Goal: Information Seeking & Learning: Understand process/instructions

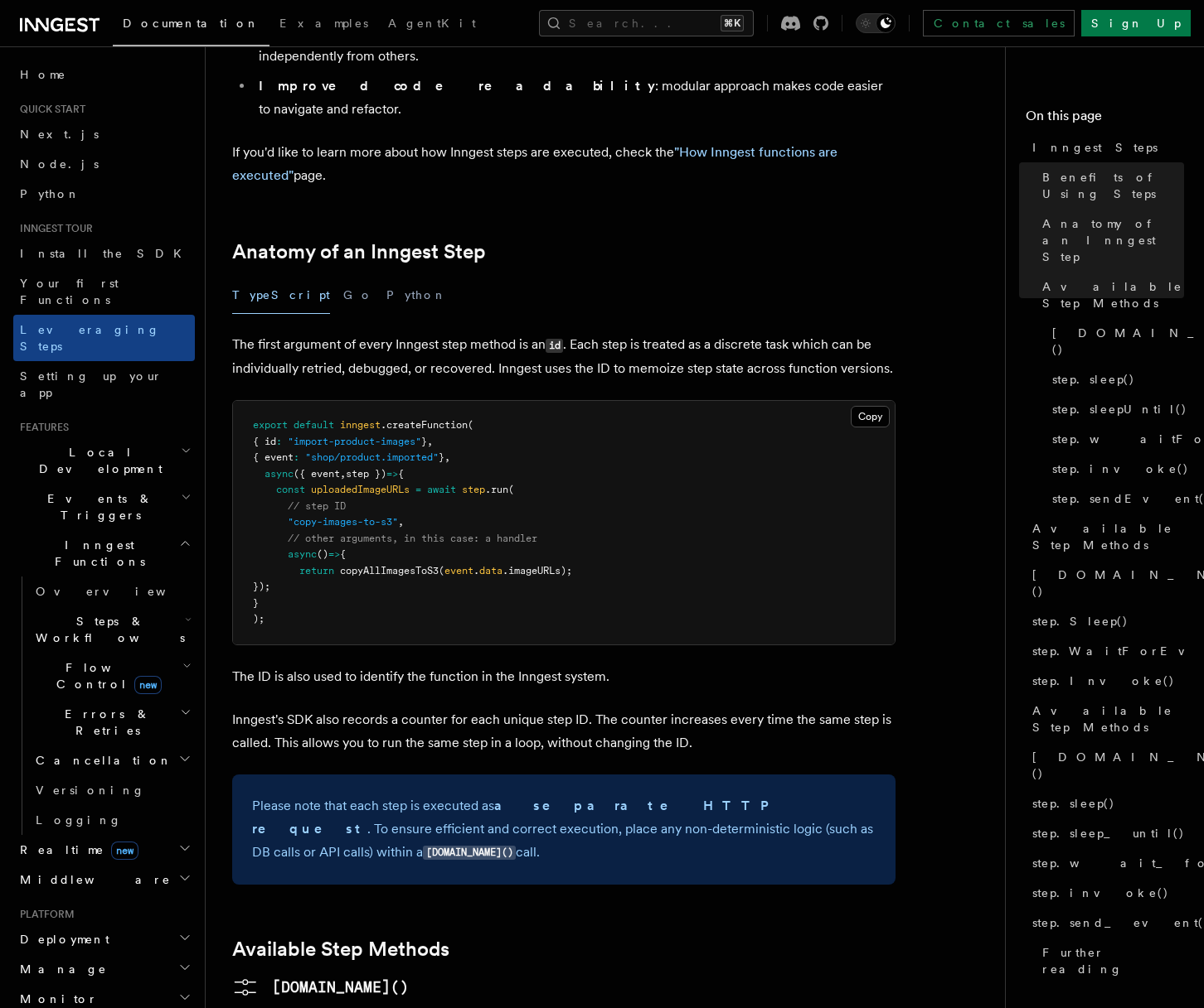
scroll to position [524, 0]
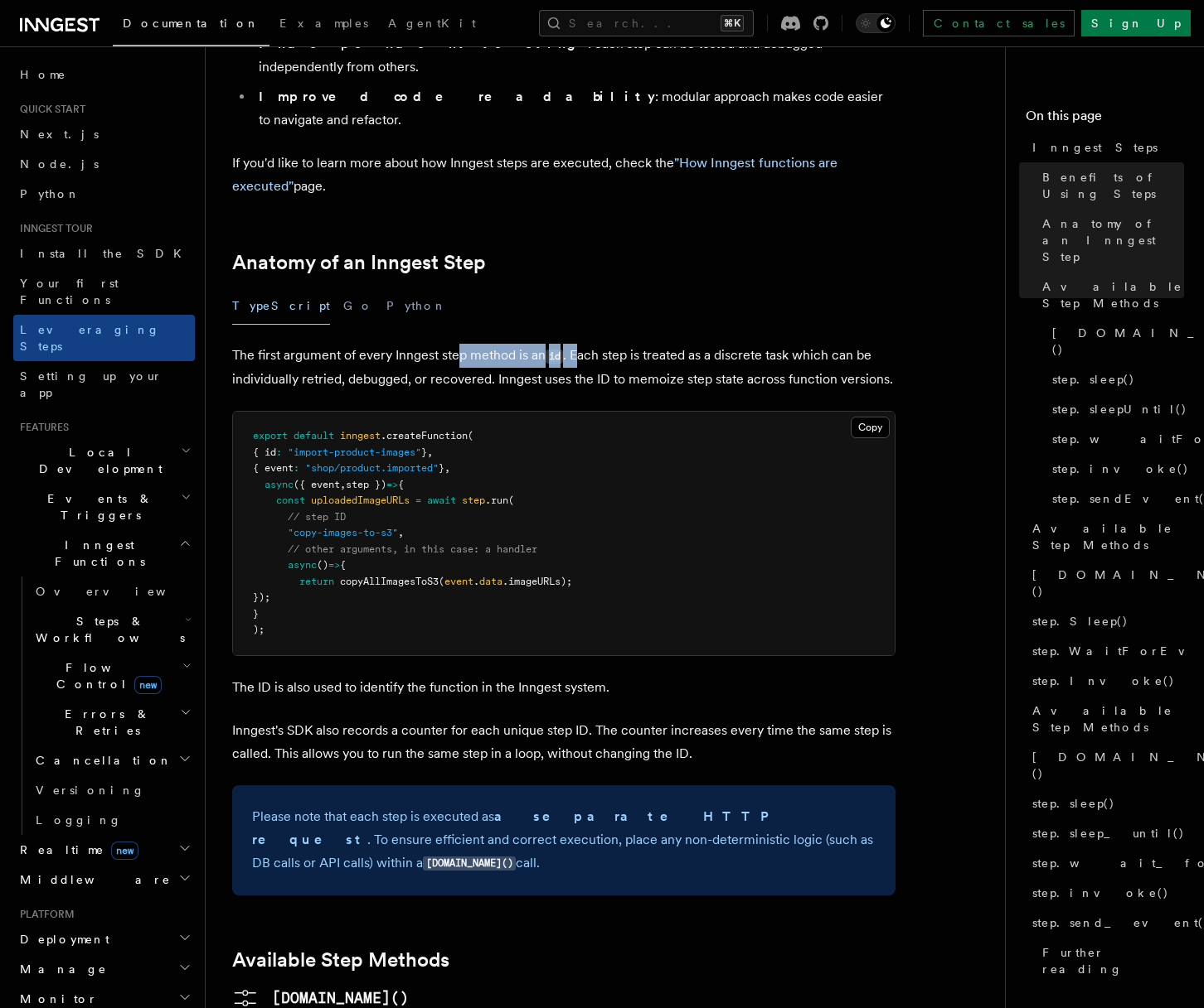
drag, startPoint x: 520, startPoint y: 263, endPoint x: 581, endPoint y: 264, distance: 61.0
click at [581, 344] on p "The first argument of every Inngest step method is an id . Each step is treated…" at bounding box center [564, 367] width 664 height 48
click at [565, 344] on p "The first argument of every Inngest step method is an id . Each step is treated…" at bounding box center [564, 367] width 664 height 48
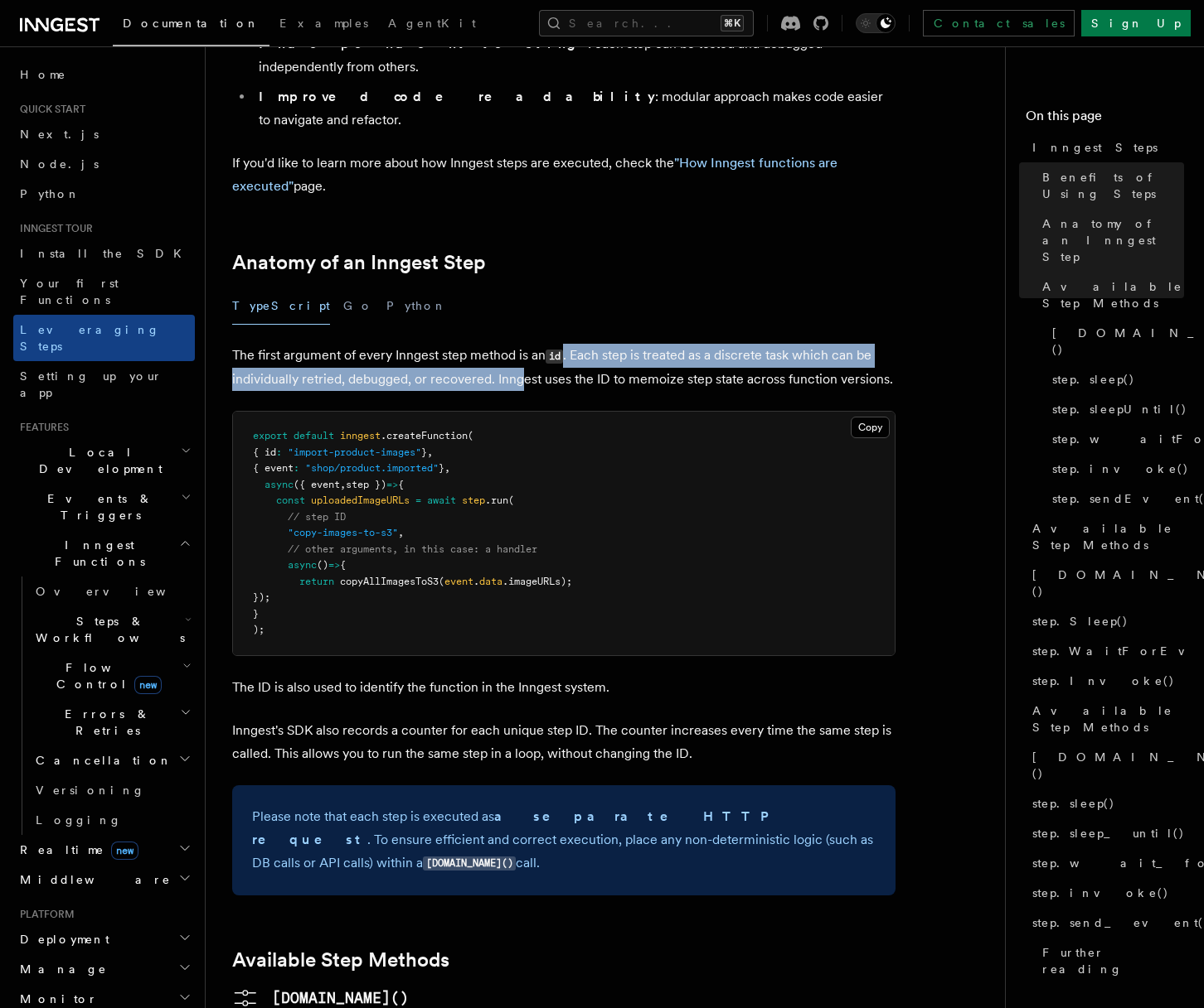
drag, startPoint x: 577, startPoint y: 261, endPoint x: 523, endPoint y: 281, distance: 57.6
click at [523, 344] on p "The first argument of every Inngest step method is an id . Each step is treated…" at bounding box center [564, 367] width 664 height 48
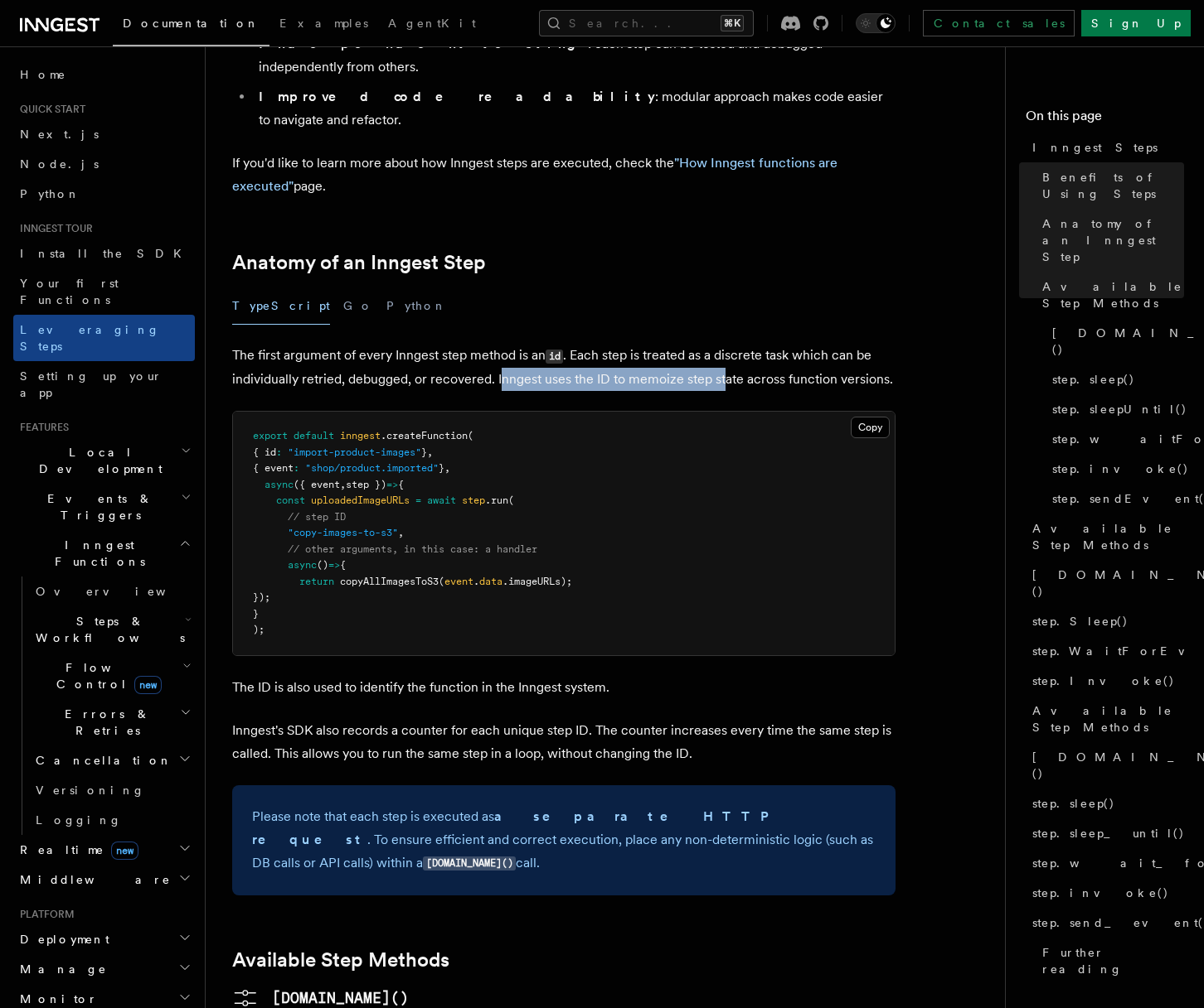
drag, startPoint x: 500, startPoint y: 282, endPoint x: 727, endPoint y: 288, distance: 227.1
click at [723, 344] on p "The first argument of every Inngest step method is an id . Each step is treated…" at bounding box center [564, 367] width 664 height 48
click at [729, 344] on p "The first argument of every Inngest step method is an id . Each step is treated…" at bounding box center [564, 367] width 664 height 48
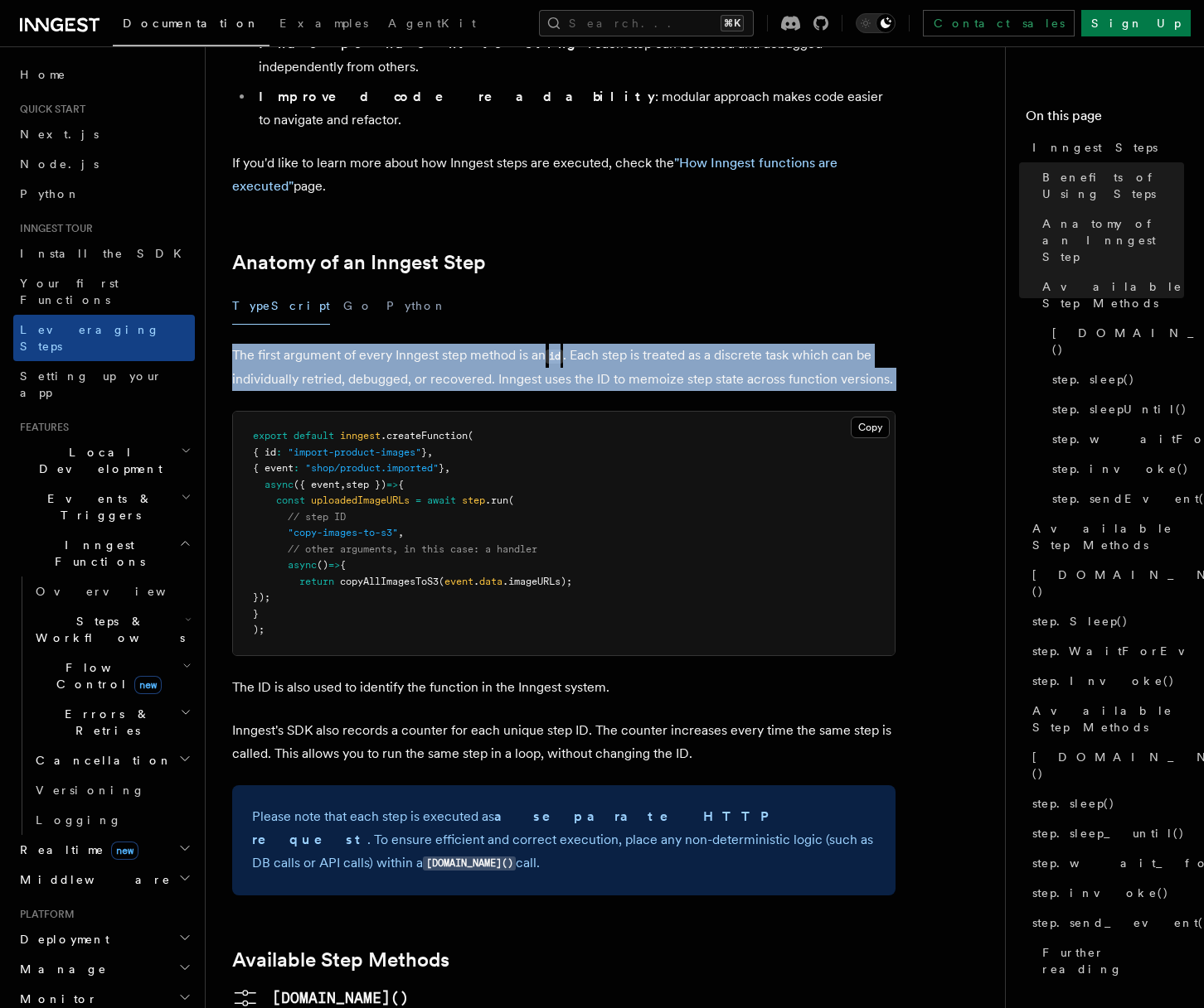
click at [729, 344] on p "The first argument of every Inngest step method is an id . Each step is treated…" at bounding box center [564, 367] width 664 height 48
click at [679, 344] on p "The first argument of every Inngest step method is an id . Each step is treated…" at bounding box center [564, 367] width 664 height 48
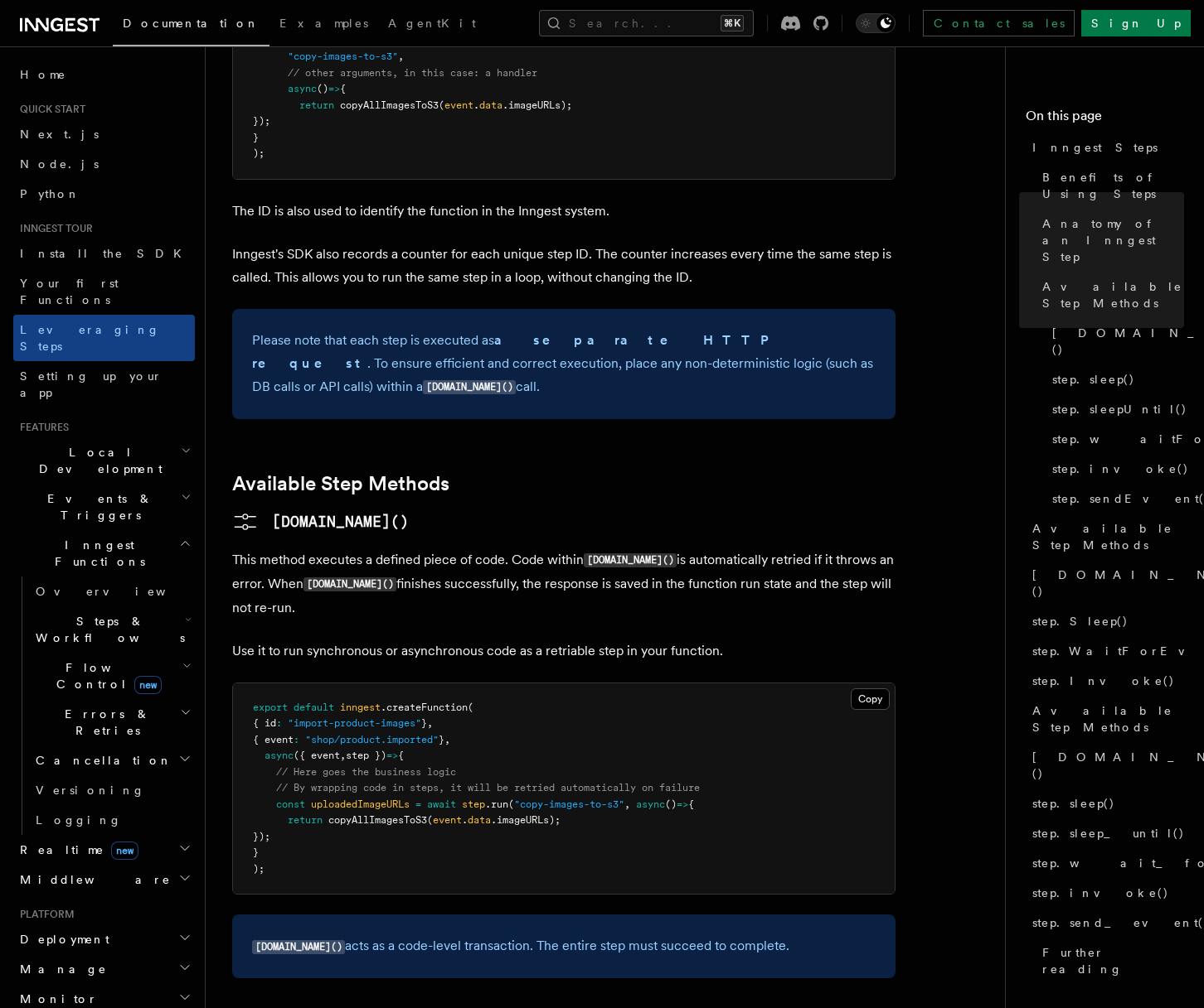
scroll to position [1012, 0]
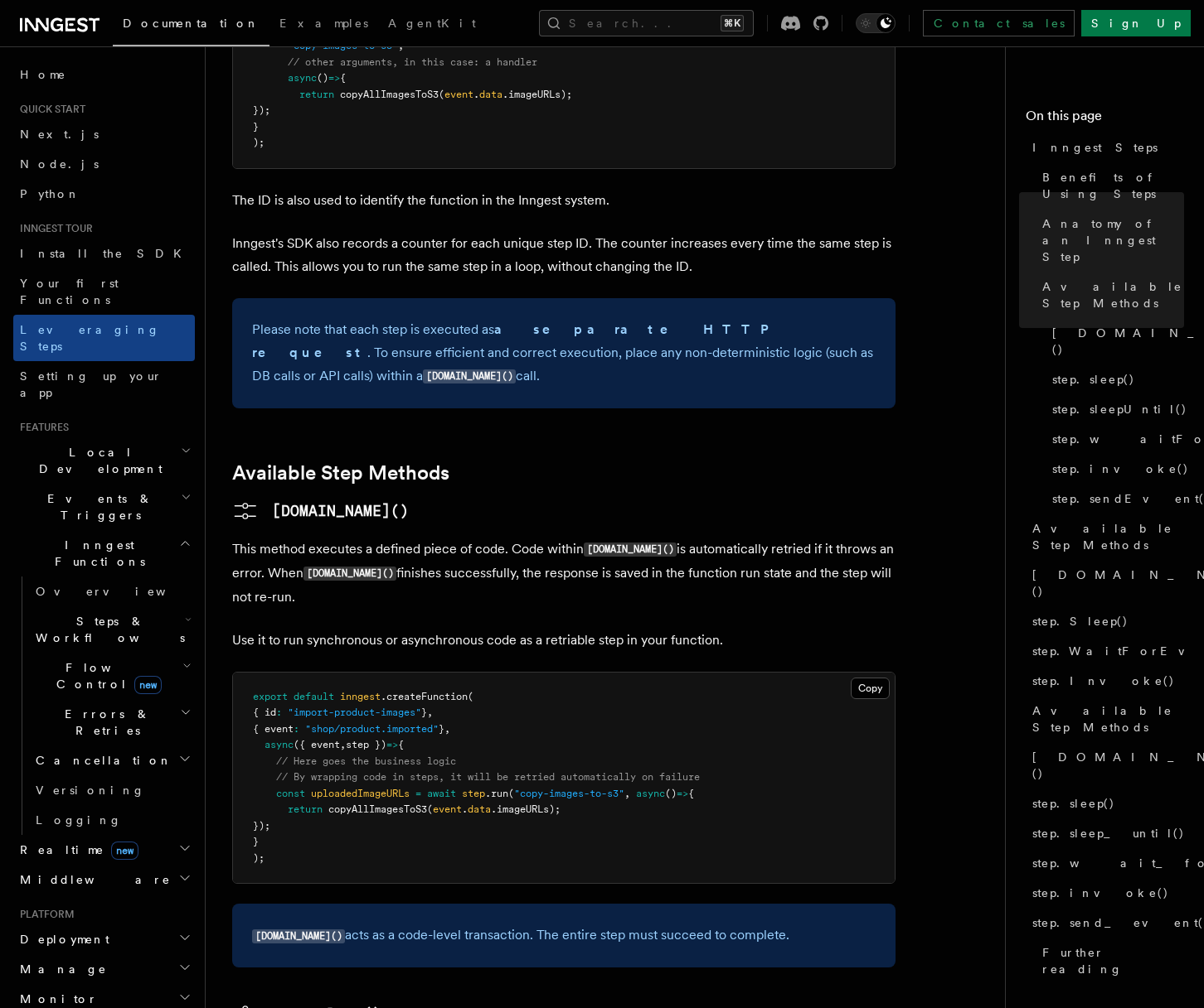
click at [383, 789] on span "uploadedImageURLs" at bounding box center [360, 794] width 98 height 12
click at [374, 706] on pre "export default inngest .createFunction ( { id : "import-product-images" } , { e…" at bounding box center [563, 779] width 662 height 212
click at [286, 803] on span at bounding box center [269, 809] width 35 height 12
drag, startPoint x: 278, startPoint y: 680, endPoint x: 312, endPoint y: 706, distance: 42.8
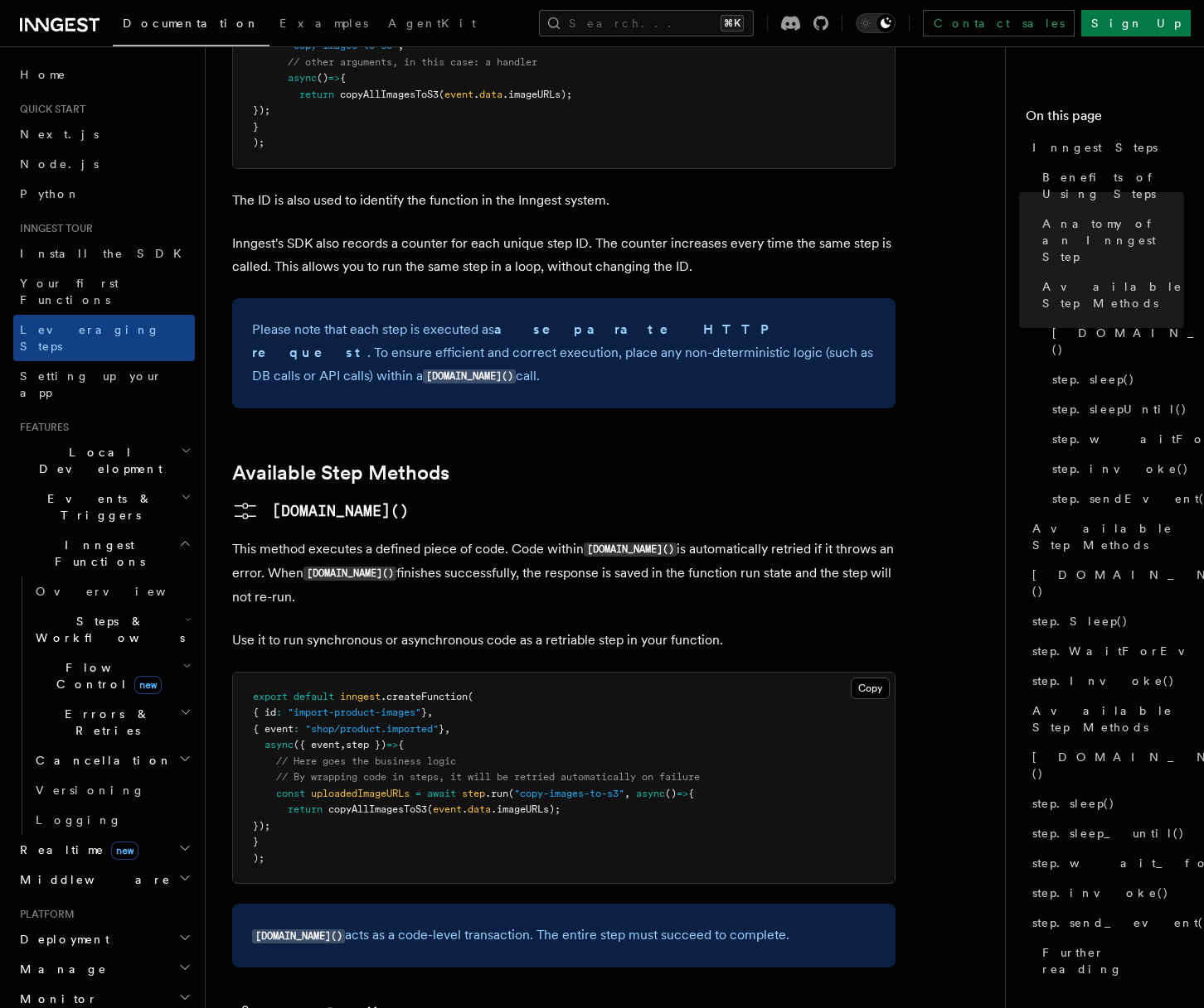
click at [312, 706] on pre "export default inngest .createFunction ( { id : "import-product-images" } , { e…" at bounding box center [563, 779] width 662 height 212
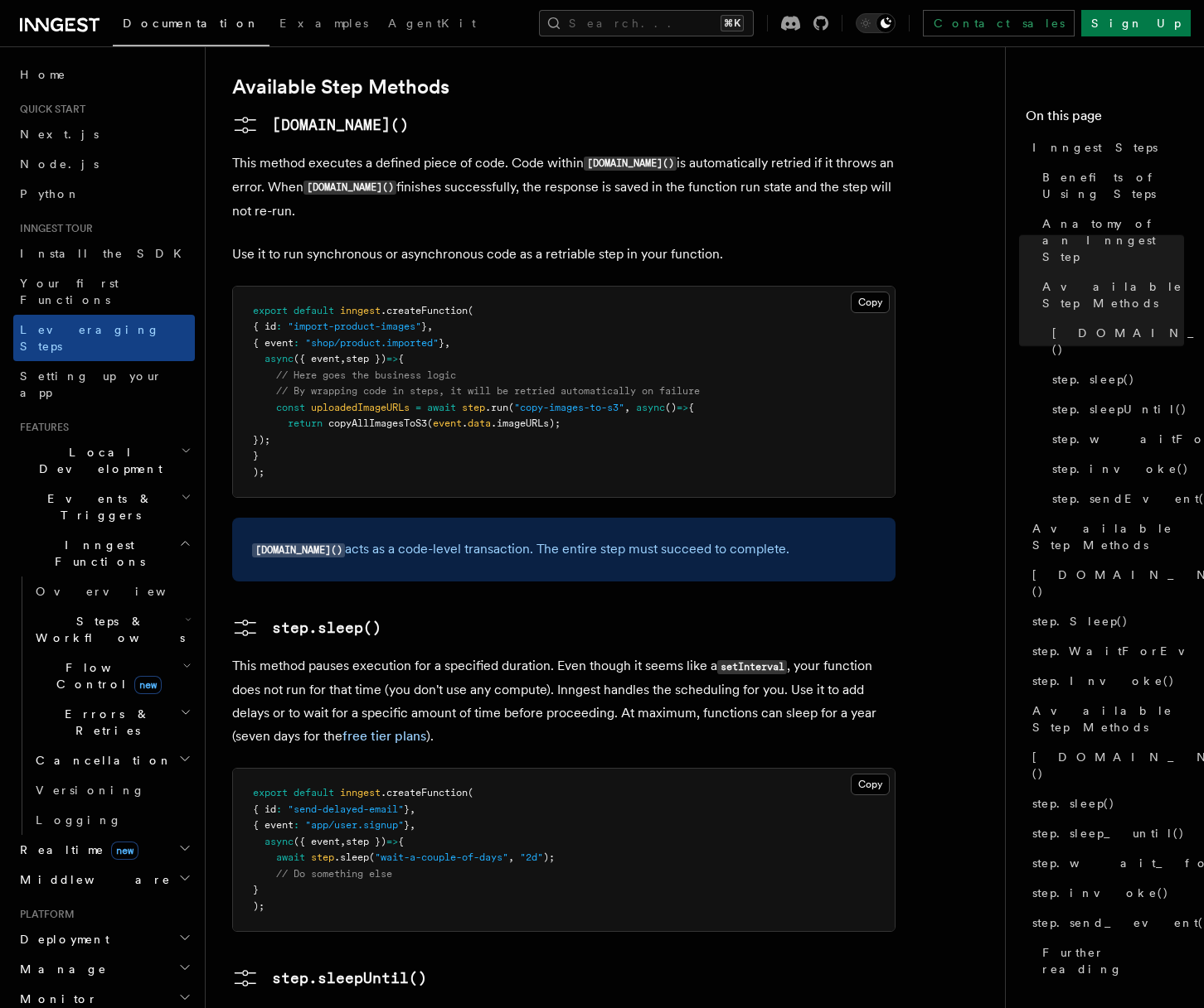
scroll to position [1388, 0]
